Goal: Information Seeking & Learning: Learn about a topic

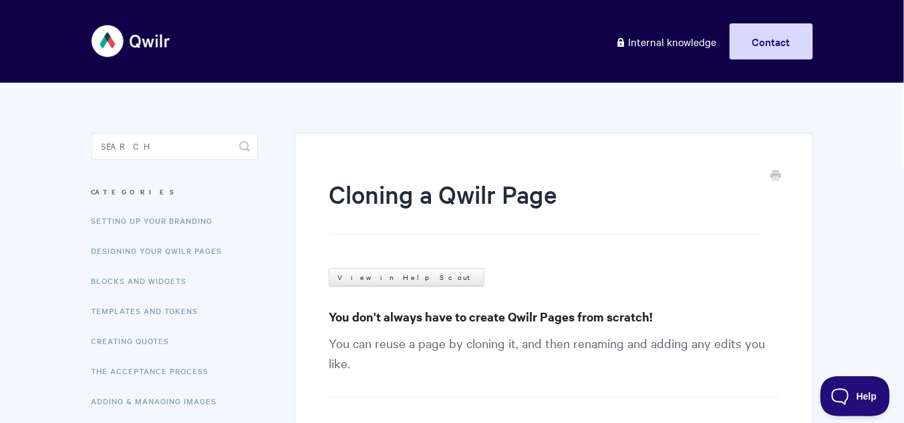
scroll to position [267, 0]
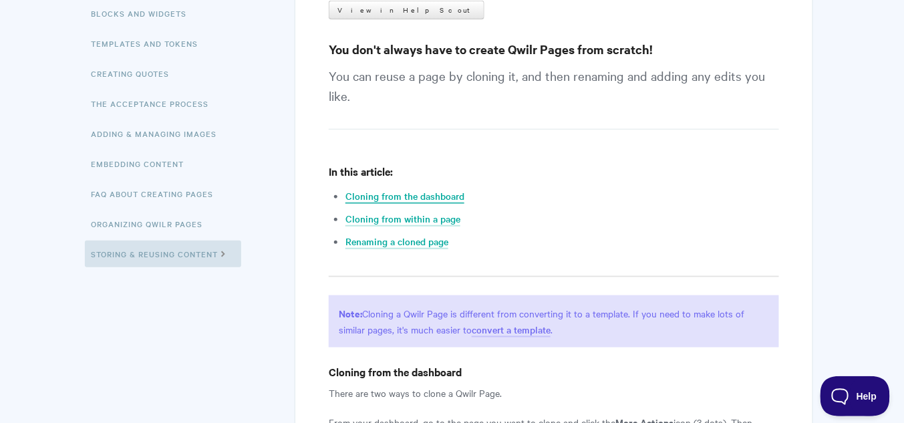
click at [410, 196] on link "Cloning from the dashboard" at bounding box center [404, 196] width 119 height 15
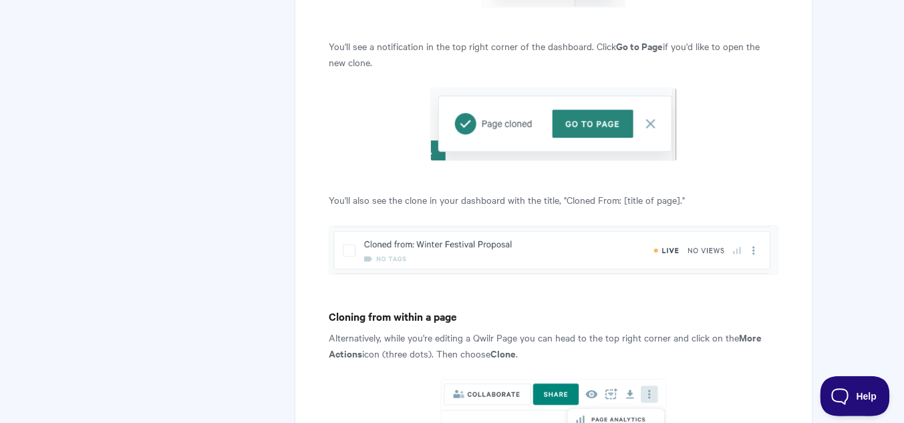
scroll to position [1056, 0]
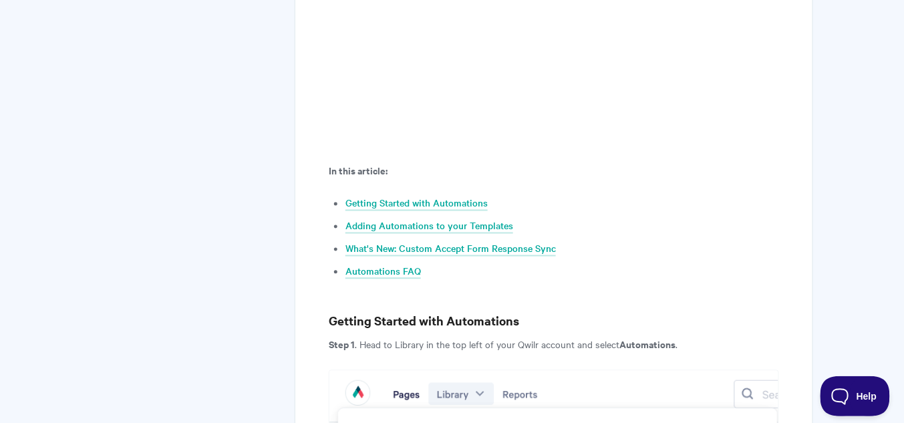
scroll to position [695, 0]
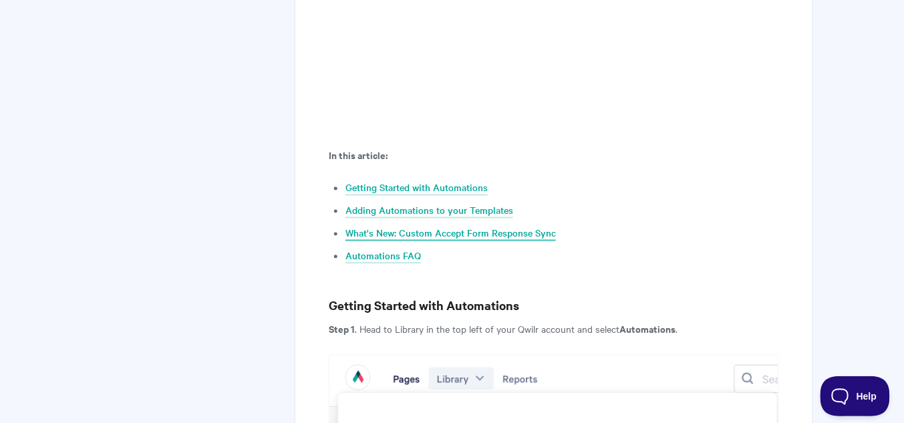
click at [478, 227] on link "What's New: Custom Accept Form Response Sync" at bounding box center [450, 234] width 210 height 15
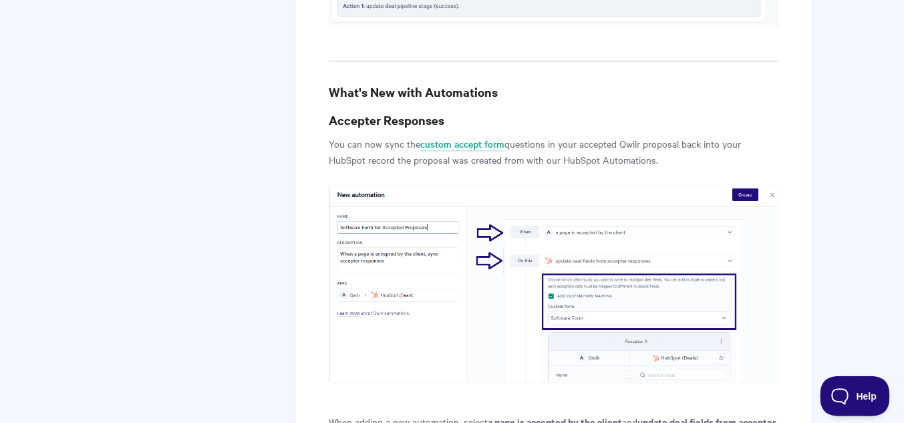
scroll to position [6450, 0]
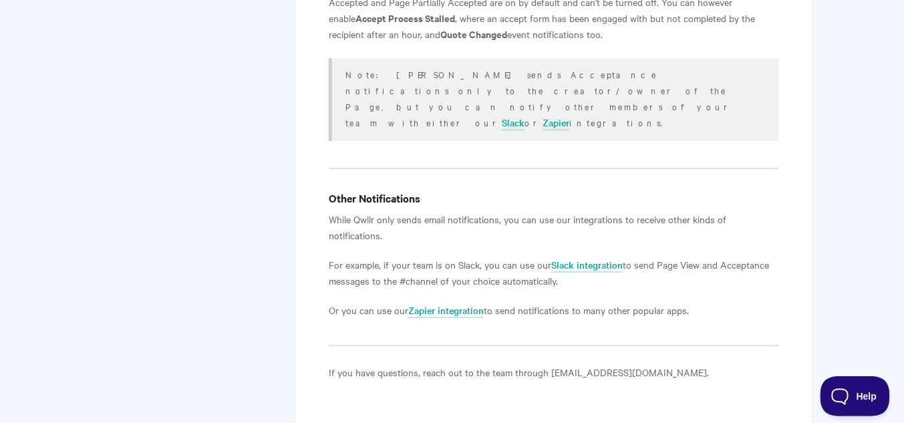
scroll to position [2738, 0]
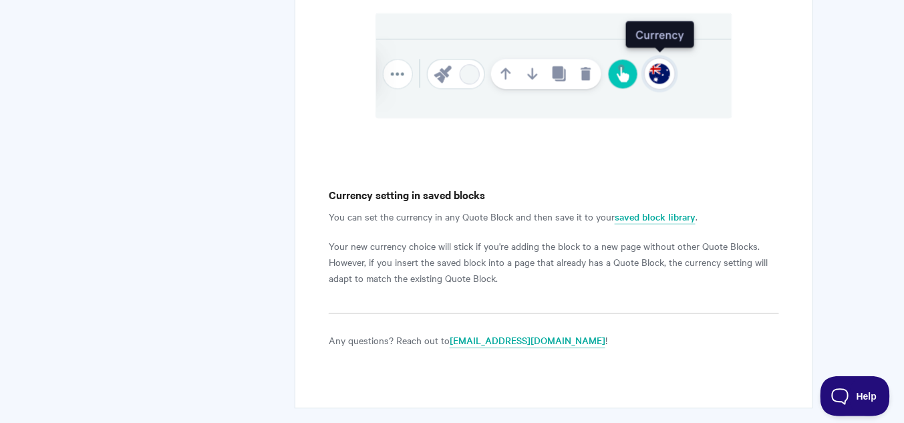
scroll to position [730, 0]
